Goal: Check status: Check status

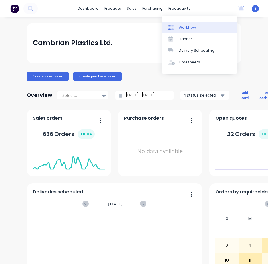
click at [186, 26] on div "Workflow" at bounding box center [187, 27] width 17 height 5
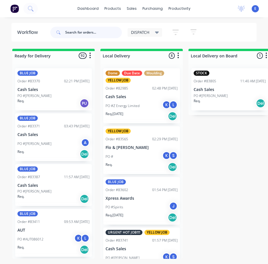
click at [95, 35] on input "text" at bounding box center [93, 32] width 57 height 11
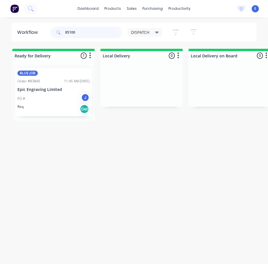
type input "85100"
click at [39, 101] on div "PO # J" at bounding box center [53, 98] width 72 height 11
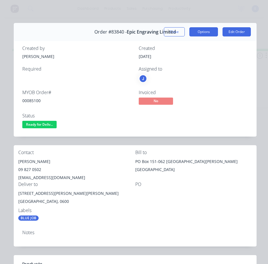
click at [203, 32] on button "Options" at bounding box center [204, 31] width 29 height 9
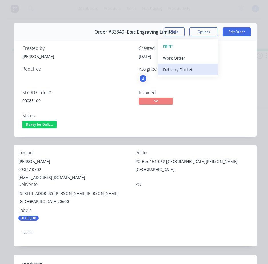
click at [190, 70] on div "Delivery Docket" at bounding box center [188, 69] width 50 height 8
click at [191, 70] on div "Standard" at bounding box center [188, 69] width 50 height 8
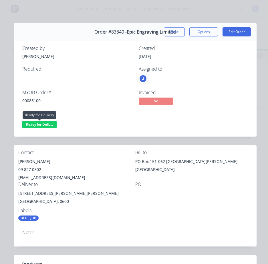
click at [29, 124] on span "Ready for Deliv..." at bounding box center [39, 124] width 34 height 7
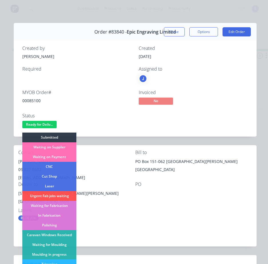
click at [93, 112] on div "MYOB Order # 00085100 Invoiced No Status Ready for Deliv... Submitted Waiting o…" at bounding box center [135, 110] width 226 height 40
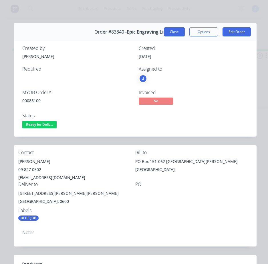
click at [167, 31] on button "Close" at bounding box center [174, 31] width 21 height 9
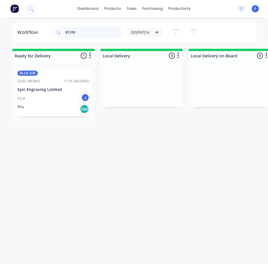
drag, startPoint x: 66, startPoint y: 25, endPoint x: 47, endPoint y: 17, distance: 20.3
click at [48, 17] on div "dashboard products sales purchasing productivity dashboard products Product Cat…" at bounding box center [134, 120] width 268 height 241
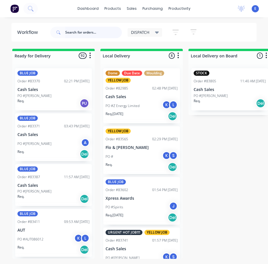
click at [97, 34] on input "text" at bounding box center [93, 32] width 57 height 11
